Goal: Task Accomplishment & Management: Complete application form

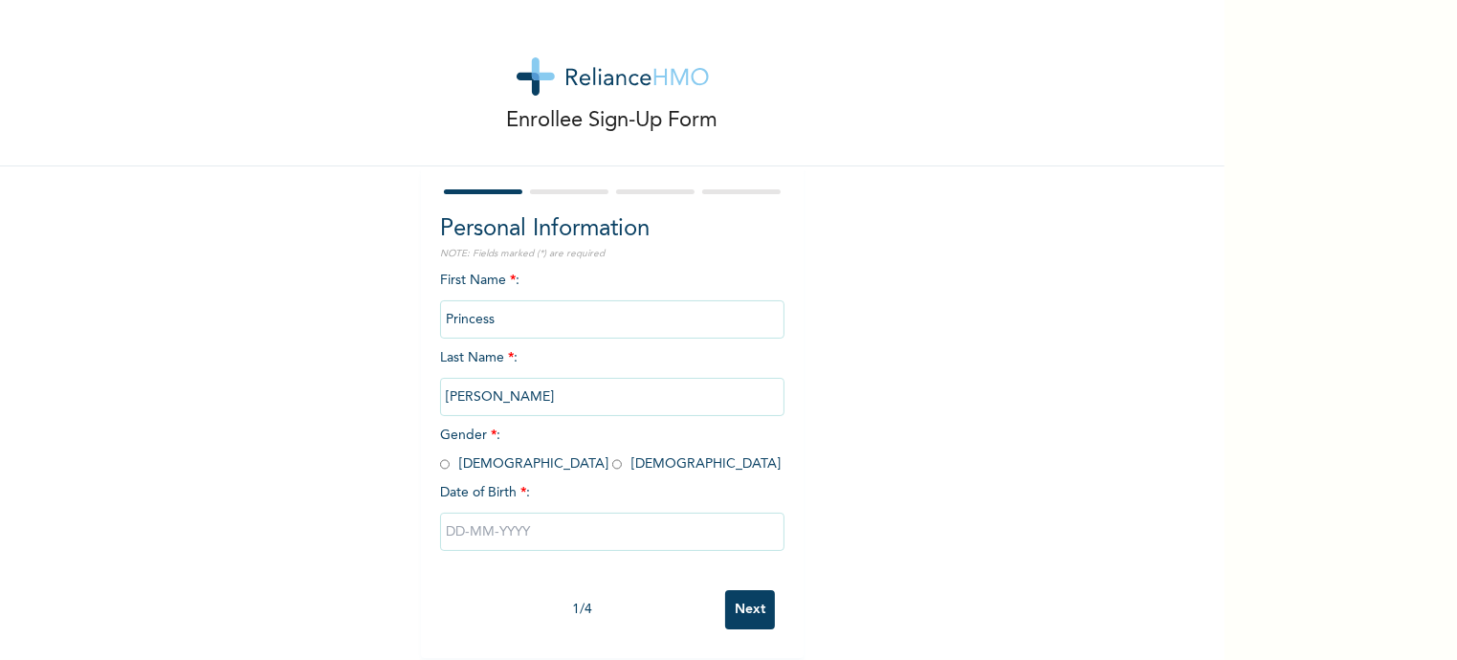
click at [587, 322] on input "Princess" at bounding box center [612, 319] width 344 height 38
click at [511, 323] on input "Princess" at bounding box center [612, 319] width 344 height 38
click at [509, 319] on input "Princess" at bounding box center [612, 319] width 344 height 38
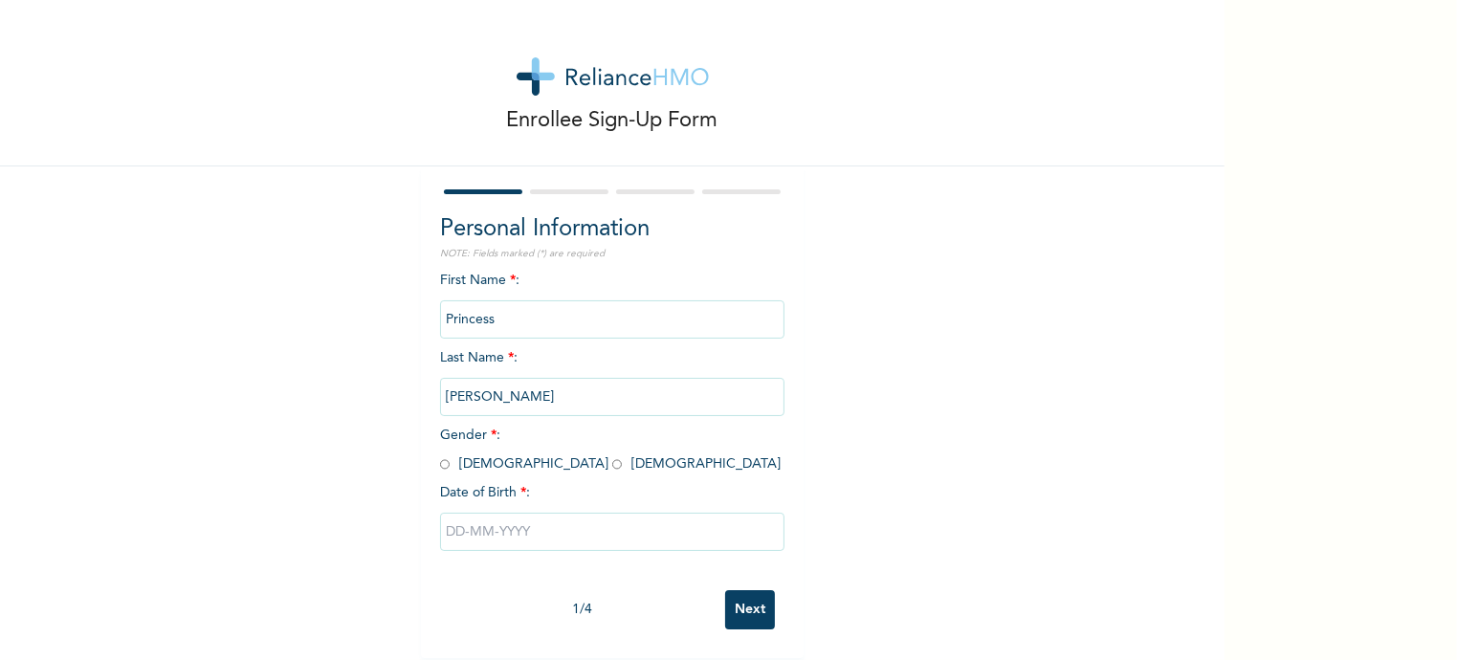
click at [564, 300] on input "Princess" at bounding box center [612, 319] width 344 height 38
click at [520, 312] on input "Princess" at bounding box center [612, 319] width 344 height 38
click at [490, 548] on input "text" at bounding box center [612, 532] width 344 height 38
select select "9"
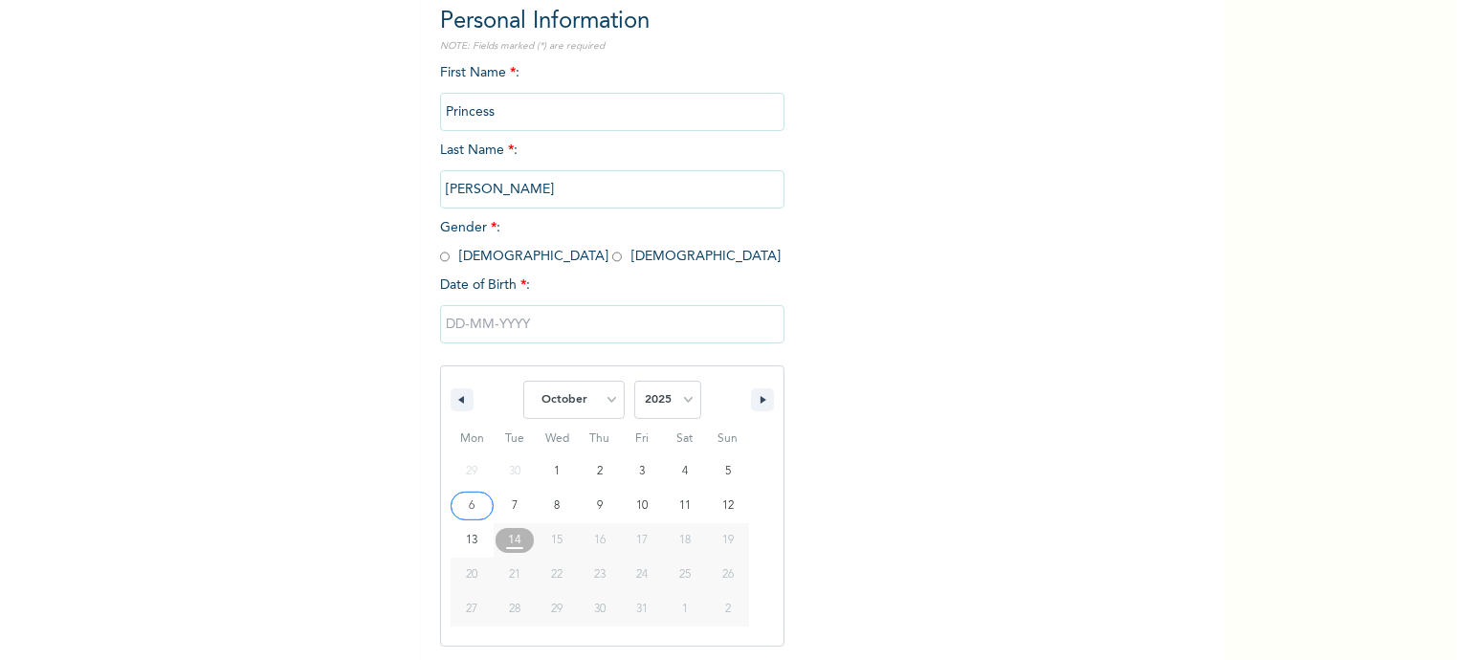
scroll to position [209, 0]
click at [515, 198] on div "Personal Information NOTE: Fields marked (*) are required First Name * : Prince…" at bounding box center [612, 334] width 344 height 662
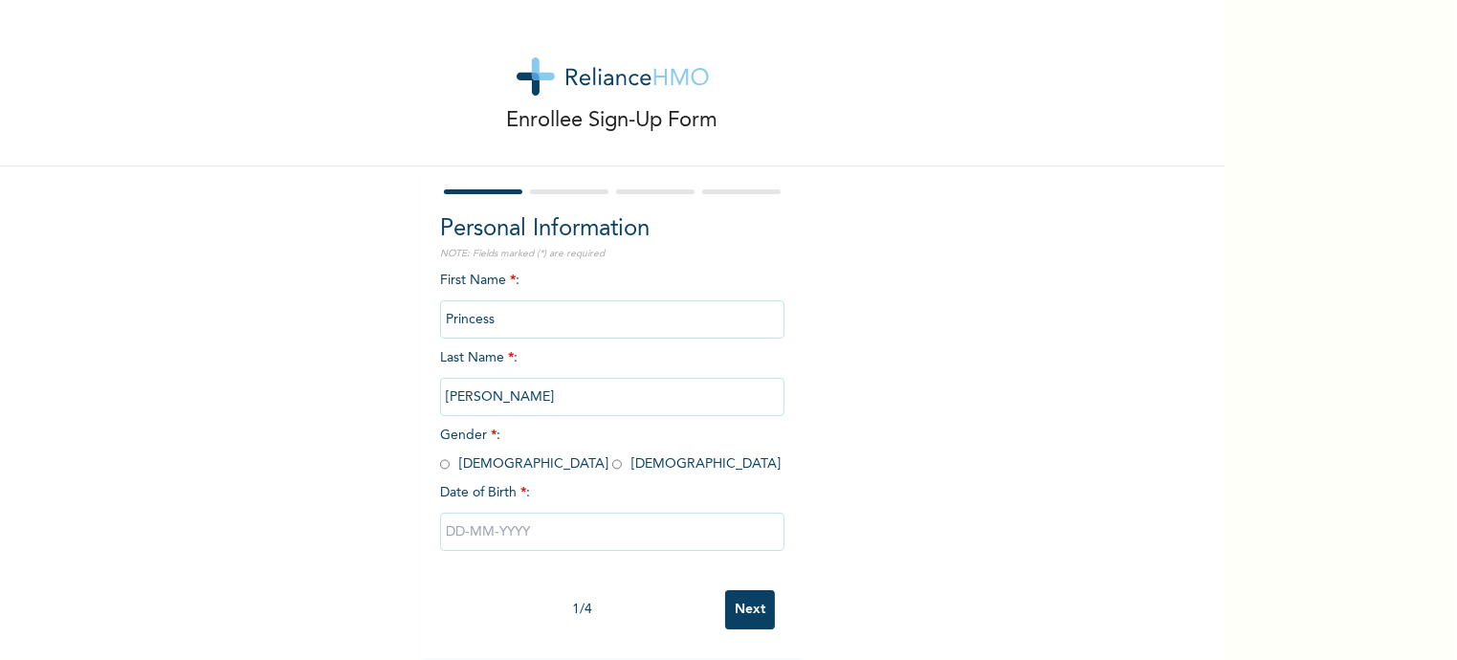
click at [602, 318] on input "Princess" at bounding box center [612, 319] width 344 height 38
click at [570, 309] on input "Princess" at bounding box center [612, 319] width 344 height 38
click at [543, 313] on input "Princess" at bounding box center [612, 319] width 344 height 38
